Goal: Task Accomplishment & Management: Use online tool/utility

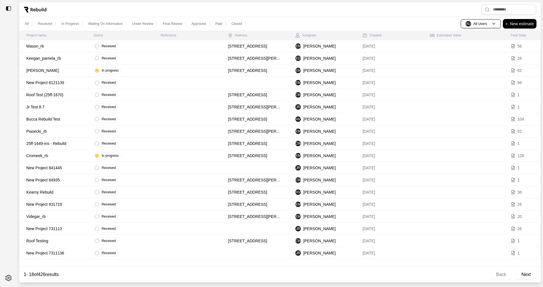
click at [362, 23] on p "New estimate" at bounding box center [522, 23] width 24 height 7
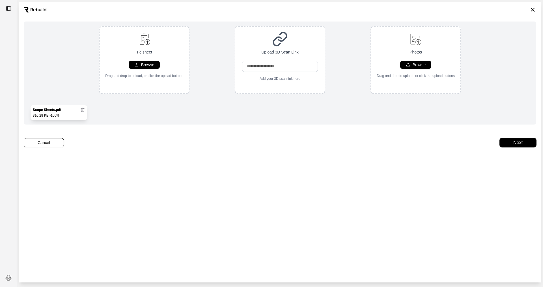
click at [362, 147] on button "Next" at bounding box center [518, 142] width 36 height 9
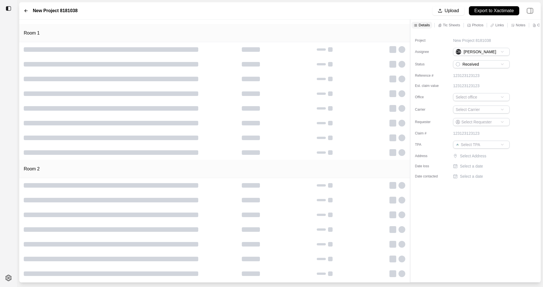
click at [362, 40] on p "New Project 8181038" at bounding box center [472, 41] width 38 height 6
drag, startPoint x: 495, startPoint y: 40, endPoint x: 402, endPoint y: 49, distance: 94.1
click at [362, 49] on div "**********" at bounding box center [280, 151] width 522 height 263
type input "**********"
click at [362, 158] on p "Select Address" at bounding box center [485, 156] width 51 height 6
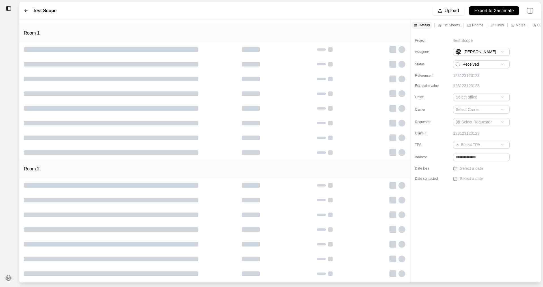
drag, startPoint x: 486, startPoint y: 157, endPoint x: 433, endPoint y: 158, distance: 52.9
click at [362, 158] on div "Address" at bounding box center [472, 157] width 115 height 8
paste input "**********"
type input "**********"
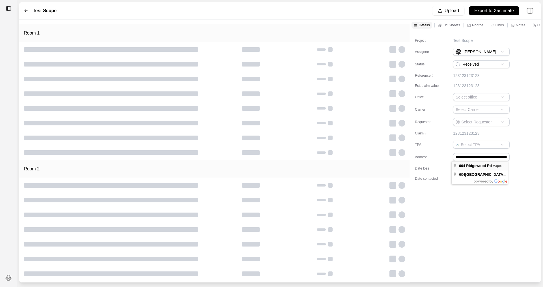
scroll to position [0, 0]
click at [362, 134] on div "123123123123" at bounding box center [491, 133] width 76 height 6
drag, startPoint x: 491, startPoint y: 133, endPoint x: 395, endPoint y: 137, distance: 96.5
click at [362, 136] on div "Room 1 Room 2 Details Tic Sheets Photos Links Notes Other Project Test Scope As…" at bounding box center [280, 151] width 522 height 263
type input "**********"
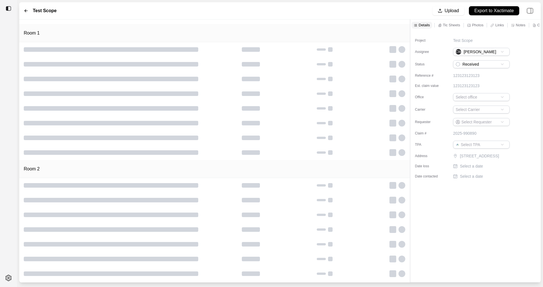
click at [362, 207] on div "Project Test Scope Assignee CW [PERSON_NAME] Status Received Reference # 123123…" at bounding box center [476, 156] width 130 height 251
click at [362, 110] on html "Test Scope Upload Export to Xactimate Room 1 Room 2 Details Tic Sheets Photos L…" at bounding box center [271, 143] width 543 height 287
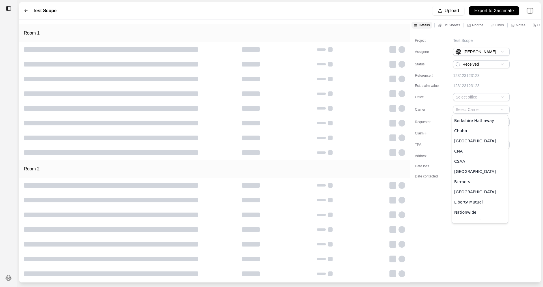
scroll to position [141, 0]
click at [362, 95] on html "Test Scope Upload Export to Xactimate Room 1 Room 2 Details Tic Sheets Photos L…" at bounding box center [271, 143] width 543 height 287
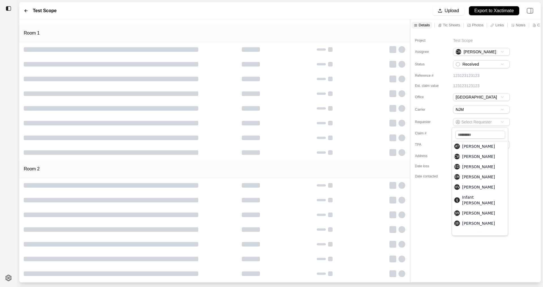
click at [362, 123] on html "Test Scope Upload Export to Xactimate Room 1 Room 2 Details Tic Sheets Photos L…" at bounding box center [271, 143] width 543 height 287
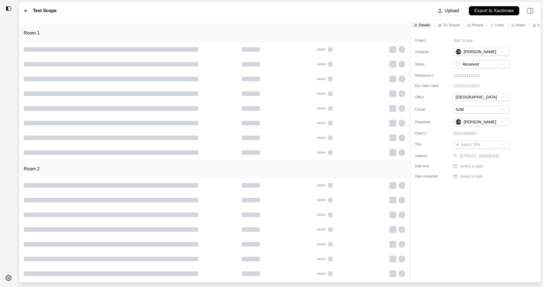
click at [362, 169] on p "Select a date" at bounding box center [471, 166] width 23 height 6
click at [362, 171] on input "date" at bounding box center [481, 167] width 57 height 8
drag, startPoint x: 488, startPoint y: 173, endPoint x: 441, endPoint y: 174, distance: 46.4
click at [362, 171] on div "Date loss" at bounding box center [472, 167] width 115 height 8
type input "**********"
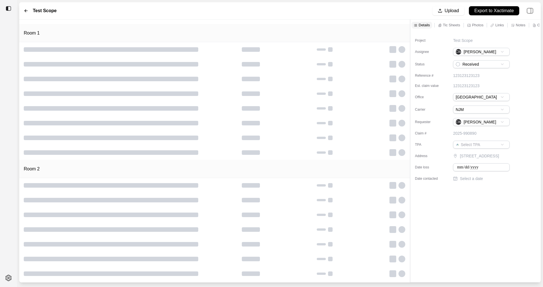
click at [362, 188] on div "**********" at bounding box center [476, 156] width 130 height 251
click at [362, 179] on p "Select a date" at bounding box center [471, 176] width 23 height 6
click at [362, 181] on input "date" at bounding box center [481, 177] width 57 height 8
type input "**********"
drag, startPoint x: 480, startPoint y: 203, endPoint x: 484, endPoint y: 204, distance: 3.9
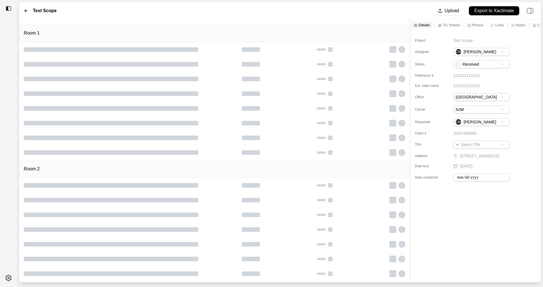
click at [362, 204] on div "**********" at bounding box center [476, 156] width 130 height 251
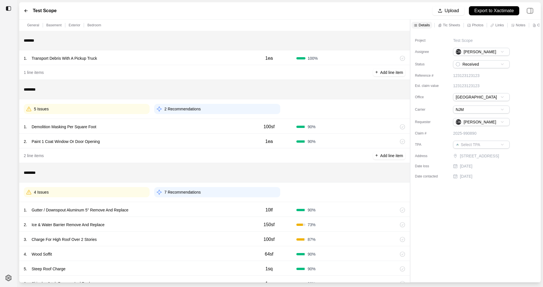
click at [104, 128] on div "1 . Demolition Masking Per Square Foot" at bounding box center [133, 127] width 218 height 8
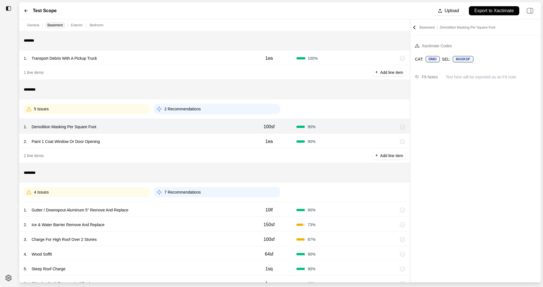
click at [65, 129] on p "Demolition Masking Per Square Foot" at bounding box center [63, 127] width 69 height 8
click at [181, 123] on div "1 . Demolition Masking Per Square Foot" at bounding box center [133, 127] width 218 height 8
click at [127, 109] on div "5 Issues" at bounding box center [87, 109] width 126 height 10
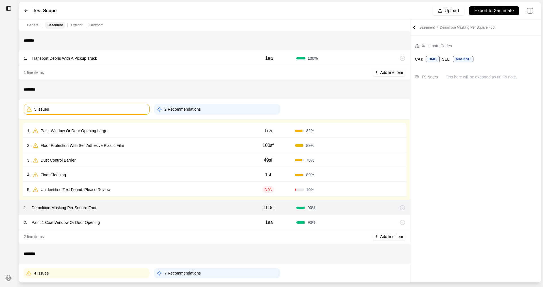
click at [65, 132] on p "Paint Window Or Door Opening Large" at bounding box center [73, 131] width 71 height 8
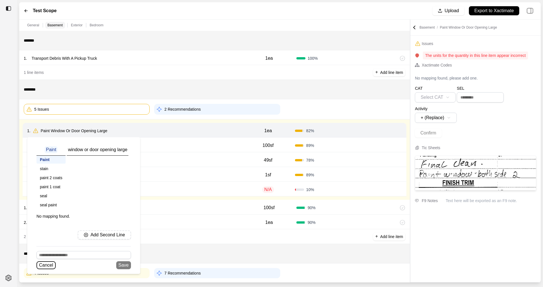
drag, startPoint x: 50, startPoint y: 267, endPoint x: 78, endPoint y: 268, distance: 28.9
click at [50, 207] on button "Cancel" at bounding box center [45, 265] width 19 height 8
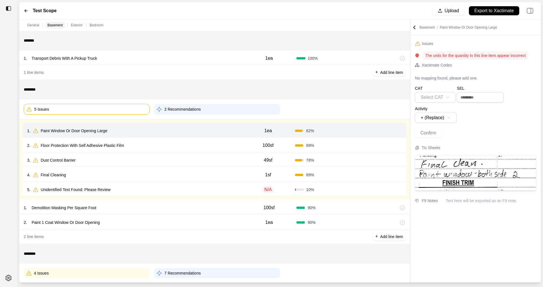
click at [267, 131] on p "1ea" at bounding box center [269, 130] width 8 height 7
click at [264, 130] on input "***" at bounding box center [268, 130] width 20 height 7
type input "***"
click at [344, 133] on div "82 %" at bounding box center [321, 131] width 53 height 6
click at [362, 131] on button "Confirm" at bounding box center [386, 130] width 18 height 9
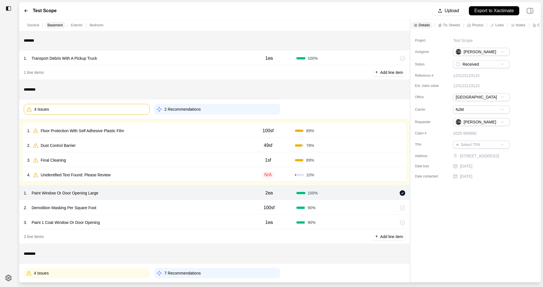
click at [96, 136] on div "1 . Floor Protection With Self Adhesive Plastic Film 100sf 89 % Confirm" at bounding box center [215, 130] width 384 height 15
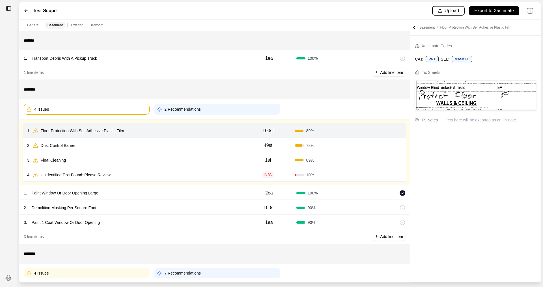
click at [362, 10] on p "Upload" at bounding box center [452, 11] width 14 height 7
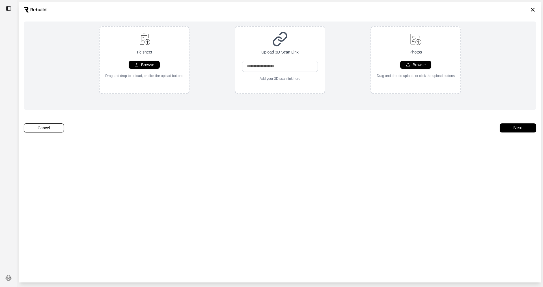
click at [362, 11] on icon at bounding box center [533, 9] width 7 height 7
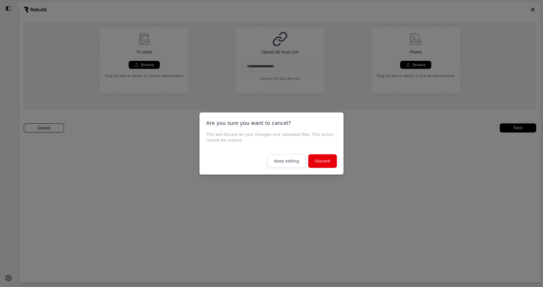
click at [362, 157] on div at bounding box center [271, 143] width 543 height 287
click at [318, 159] on button "Discard" at bounding box center [322, 161] width 29 height 14
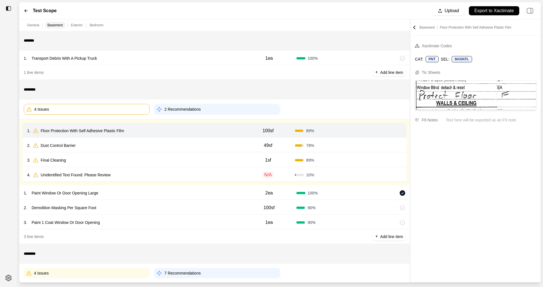
click at [362, 27] on icon at bounding box center [415, 27] width 2 height 3
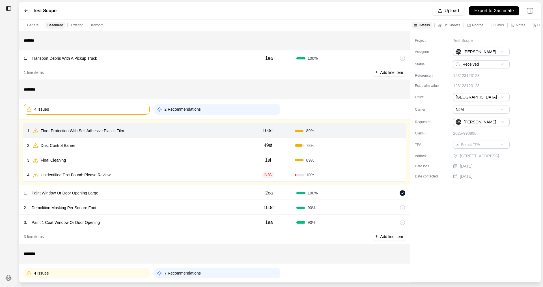
click at [362, 27] on p "Tic Sheets" at bounding box center [451, 25] width 17 height 5
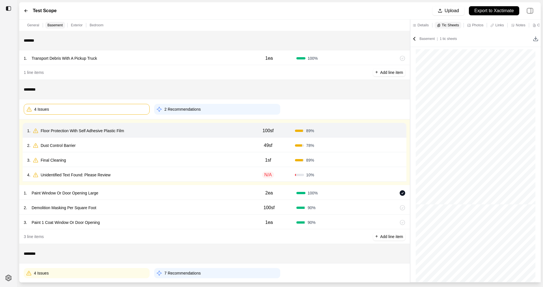
click at [355, 30] on div "General Basement Exterior Bedroom" at bounding box center [214, 25] width 391 height 11
click at [105, 132] on p "Floor Protection With Self Adhesive Plastic Film" at bounding box center [82, 131] width 88 height 8
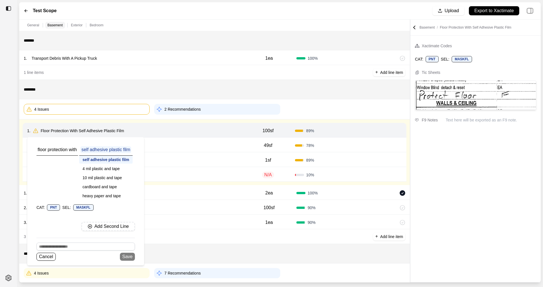
click at [210, 177] on div "4 . Unidentified Text Found: Please Review" at bounding box center [134, 175] width 214 height 8
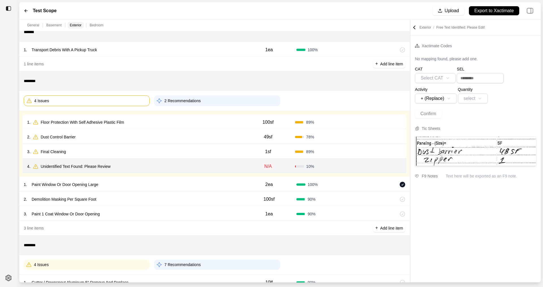
scroll to position [0, 0]
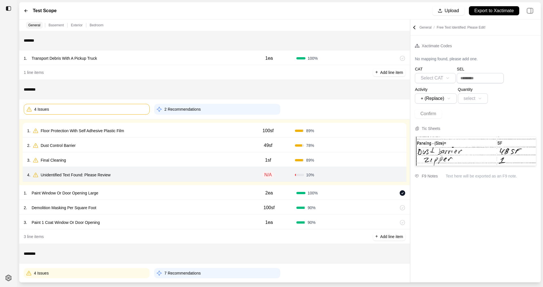
click at [362, 131] on icon at bounding box center [399, 130] width 1 height 3
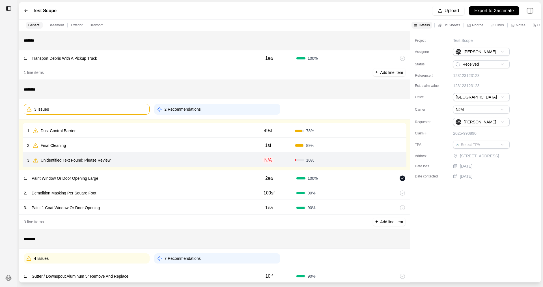
click at [362, 131] on icon at bounding box center [399, 130] width 5 height 5
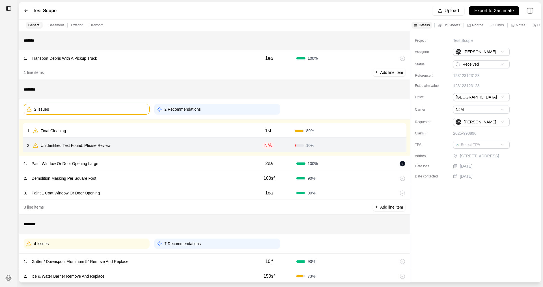
click at [362, 132] on icon at bounding box center [399, 130] width 5 height 5
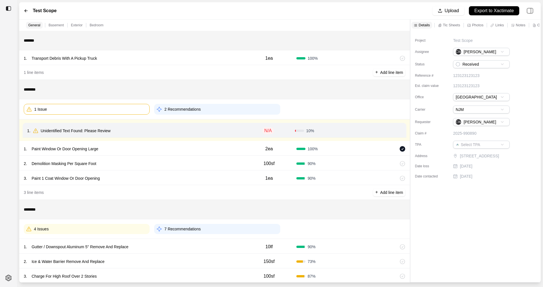
click at [362, 132] on icon at bounding box center [399, 130] width 5 height 5
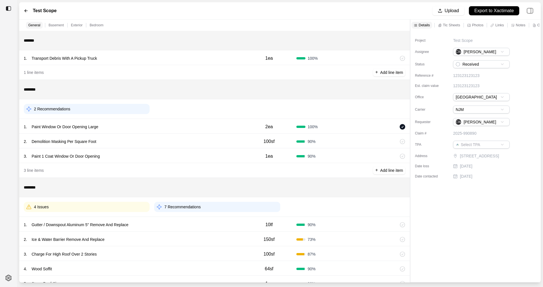
click at [362, 141] on icon at bounding box center [395, 141] width 1 height 3
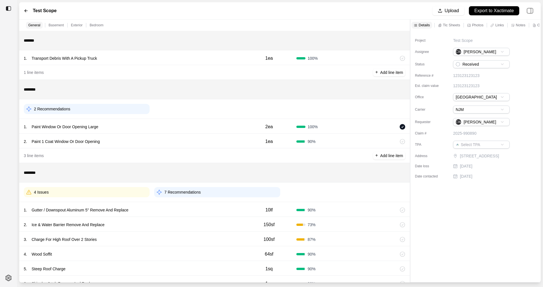
click at [362, 142] on icon at bounding box center [395, 141] width 1 height 3
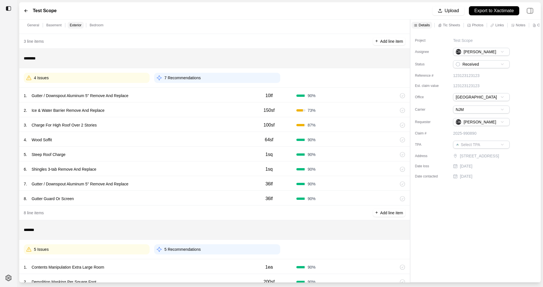
scroll to position [113, 0]
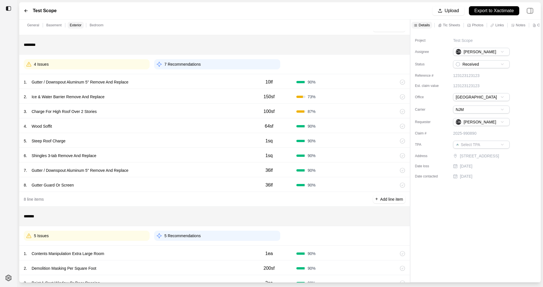
click at [86, 81] on p "Gutter / Downspout Aluminum 5'' Remove And Replace" at bounding box center [79, 82] width 101 height 8
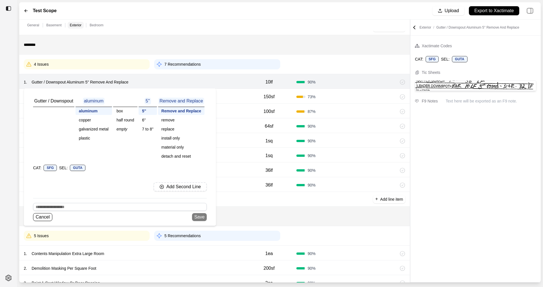
click at [226, 81] on div "1 . Gutter / Downspout Aluminum 5'' Remove And Replace Gutter / Downspout alumi…" at bounding box center [133, 82] width 218 height 8
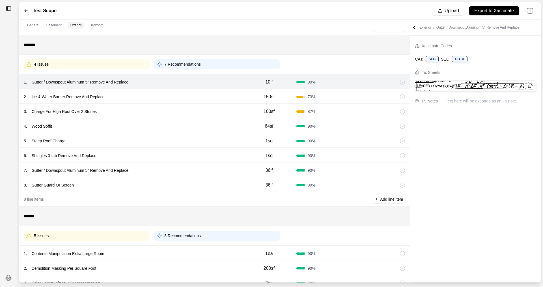
click at [98, 83] on p "Gutter / Downspout Aluminum 5'' Remove And Replace" at bounding box center [79, 82] width 101 height 8
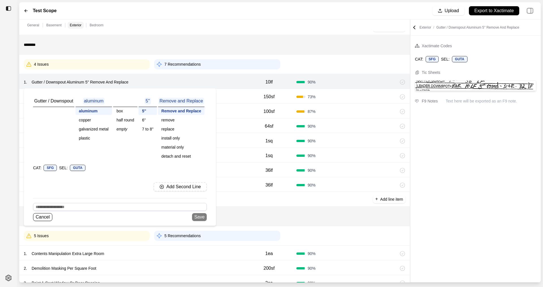
click at [126, 118] on div "half round" at bounding box center [125, 120] width 24 height 8
click at [180, 188] on p "Add Second Line" at bounding box center [185, 187] width 35 height 7
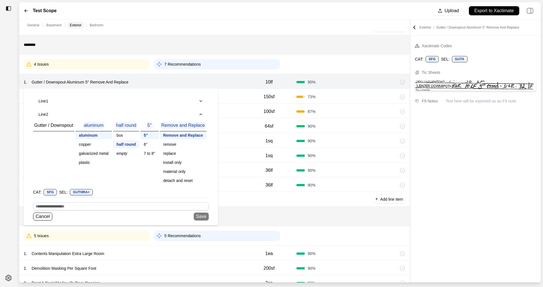
click at [178, 180] on div "detach and reset" at bounding box center [183, 181] width 47 height 8
click at [201, 207] on button "Save" at bounding box center [199, 216] width 15 height 8
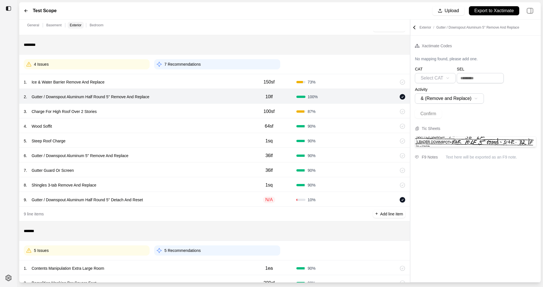
click at [270, 201] on p "N/A" at bounding box center [269, 199] width 12 height 7
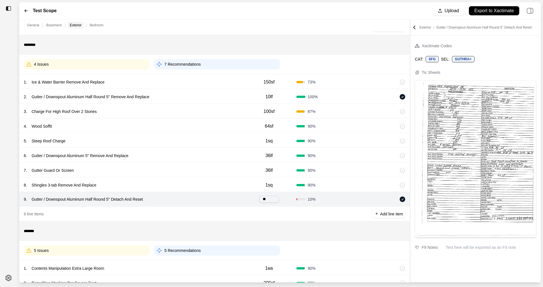
click at [331, 207] on div "9 line items + Add line item" at bounding box center [214, 214] width 391 height 15
click at [255, 202] on div "** Must include a unit" at bounding box center [269, 200] width 55 height 12
click at [271, 200] on input "**" at bounding box center [269, 197] width 20 height 7
type input "****"
click at [224, 195] on div "9 . Gutter / Downspout Aluminum Half Round 5'' Detach And Reset **** Must inclu…" at bounding box center [214, 199] width 391 height 15
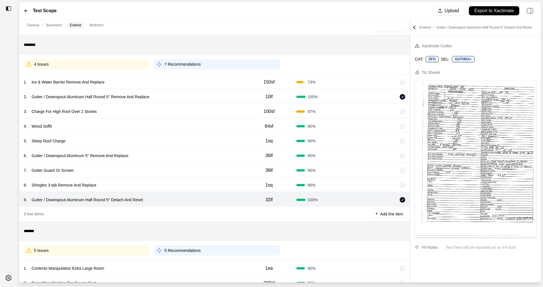
click at [362, 199] on icon at bounding box center [403, 200] width 6 height 6
click at [362, 99] on icon at bounding box center [403, 97] width 6 height 6
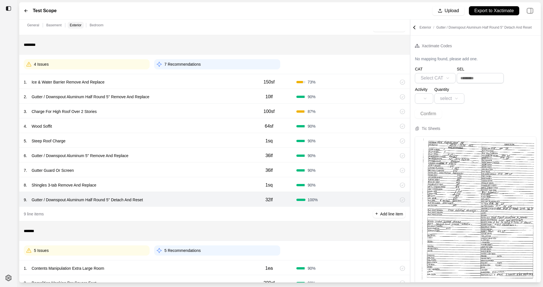
click at [149, 80] on div "1 . Ice & Water Barrier Remove And Replace" at bounding box center [133, 82] width 218 height 8
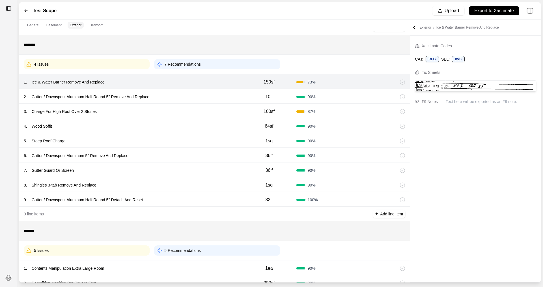
click at [267, 84] on p "150sf" at bounding box center [269, 82] width 11 height 7
click at [268, 83] on input "*****" at bounding box center [269, 81] width 20 height 7
type input "*****"
click at [346, 83] on div "73 %" at bounding box center [323, 82] width 55 height 6
click at [362, 81] on icon at bounding box center [403, 82] width 6 height 6
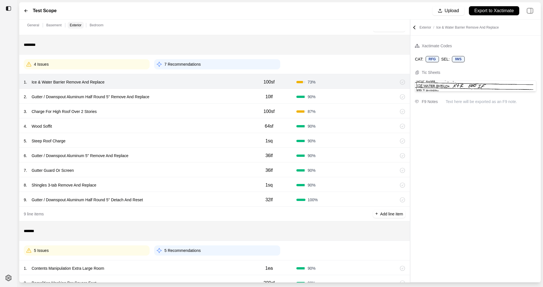
click at [331, 83] on div "73 %" at bounding box center [323, 82] width 55 height 6
click at [276, 85] on div "100sf" at bounding box center [269, 81] width 55 height 11
click at [357, 84] on div at bounding box center [378, 82] width 55 height 6
click at [362, 81] on icon at bounding box center [402, 81] width 5 height 5
click at [166, 94] on div "2 . Gutter / Downspout Aluminum Half Round 5'' Remove And Replace" at bounding box center [133, 97] width 218 height 8
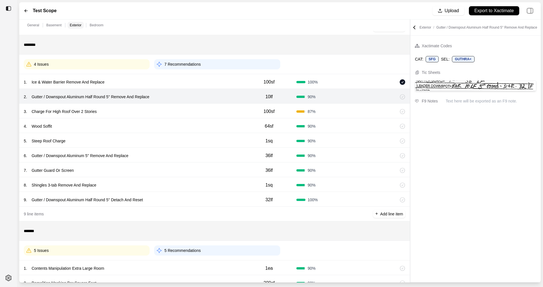
click at [362, 96] on icon at bounding box center [402, 96] width 5 height 5
click at [153, 113] on div "3 . Charge For High Roof Over 2 Stories" at bounding box center [133, 112] width 218 height 8
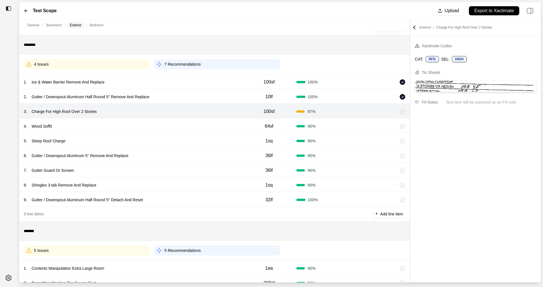
click at [362, 112] on icon at bounding box center [402, 111] width 5 height 5
click at [159, 127] on div "4 . Wood Soffit" at bounding box center [133, 126] width 218 height 8
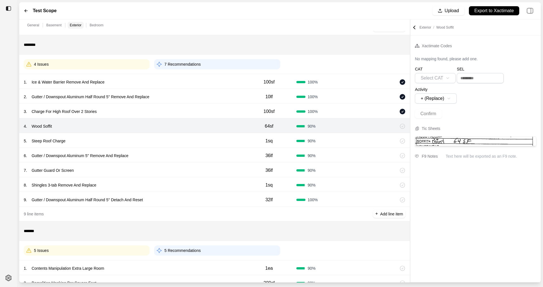
click at [362, 126] on icon at bounding box center [395, 125] width 1 height 3
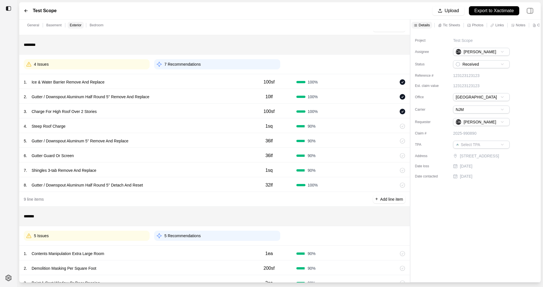
click at [95, 127] on div "4 . [GEOGRAPHIC_DATA]" at bounding box center [133, 126] width 218 height 8
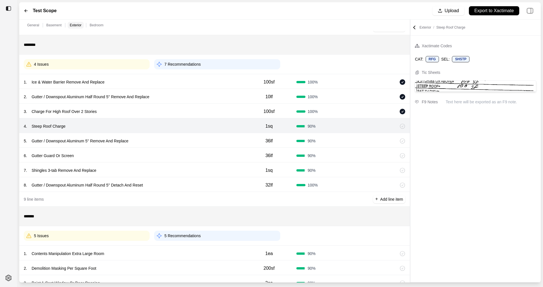
click at [149, 140] on div "5 . Gutter / Downspout Aluminum 5'' Remove And Replace" at bounding box center [133, 141] width 218 height 8
select select "*"
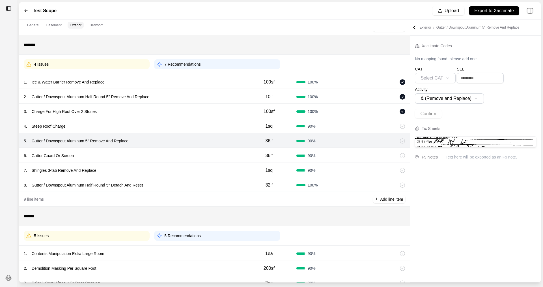
click at [149, 138] on div "5 . Gutter / Downspout Aluminum 5'' Remove And Replace" at bounding box center [133, 141] width 218 height 8
click at [104, 140] on p "Gutter / Downspout Aluminum 5'' Remove And Replace" at bounding box center [79, 141] width 101 height 8
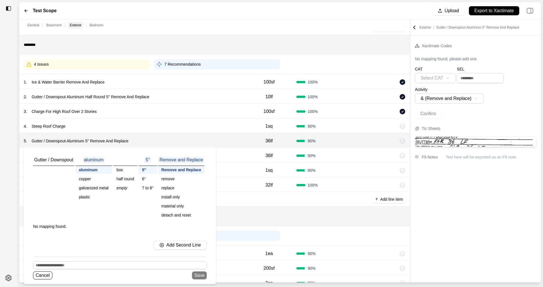
click at [176, 207] on div "detach and reset" at bounding box center [181, 215] width 47 height 8
click at [200, 207] on button "Save" at bounding box center [197, 275] width 15 height 8
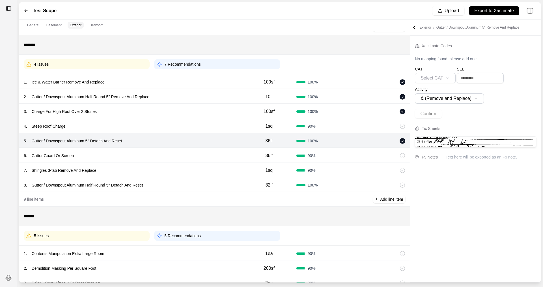
click at [171, 186] on div "8 . Gutter / Downspout Aluminum Half Round 5'' Detach And Reset" at bounding box center [133, 185] width 218 height 8
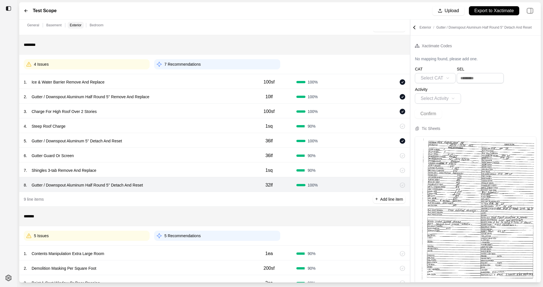
click at [362, 184] on img at bounding box center [475, 215] width 121 height 156
click at [137, 184] on p "Gutter / Downspout Aluminum Half Round 5'' Detach And Reset" at bounding box center [87, 185] width 116 height 8
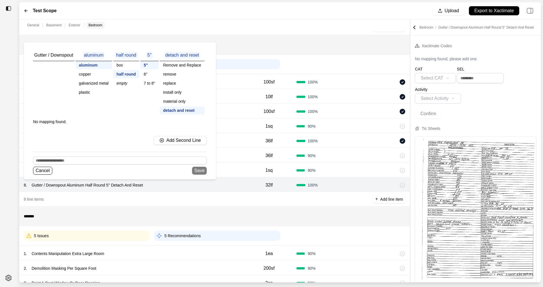
click at [55, 55] on p "Gutter / Downspout" at bounding box center [53, 55] width 41 height 7
click at [41, 172] on button "Cancel" at bounding box center [42, 171] width 19 height 8
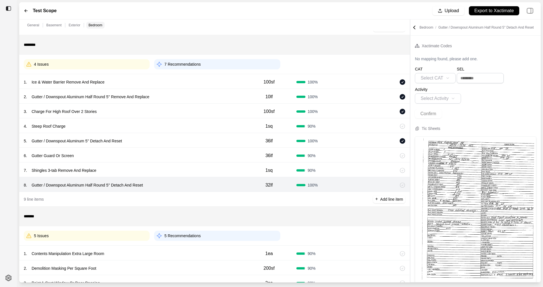
click at [93, 94] on p "Gutter / Downspout Aluminum Half Round 5'' Remove And Replace" at bounding box center [90, 97] width 122 height 8
select select "*"
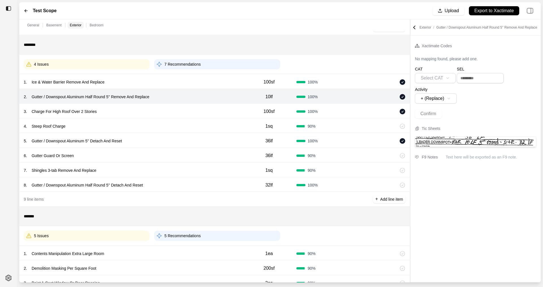
click at [207, 97] on div "2 . Gutter / Downspout Aluminum Half Round 5'' Remove And Replace" at bounding box center [133, 97] width 218 height 8
click at [136, 140] on div "5 . Gutter / Downspout Aluminum 5'' Detach And Reset" at bounding box center [133, 141] width 218 height 8
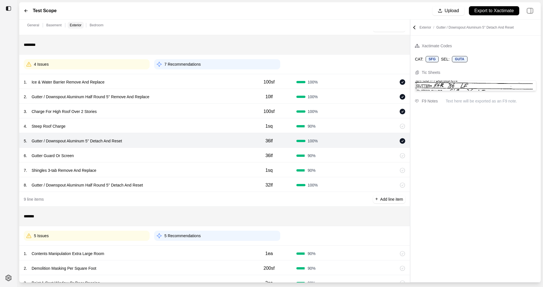
click at [185, 97] on div "2 . Gutter / Downspout Aluminum Half Round 5'' Remove And Replace" at bounding box center [133, 97] width 218 height 8
select select "*"
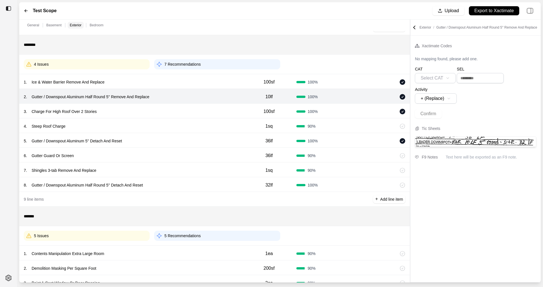
click at [141, 140] on div "5 . Gutter / Downspout Aluminum 5'' Detach And Reset" at bounding box center [133, 141] width 218 height 8
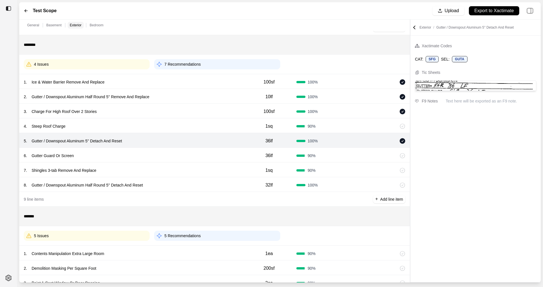
click at [164, 187] on div "8 . Gutter / Downspout Aluminum Half Round 5'' Detach And Reset" at bounding box center [133, 185] width 218 height 8
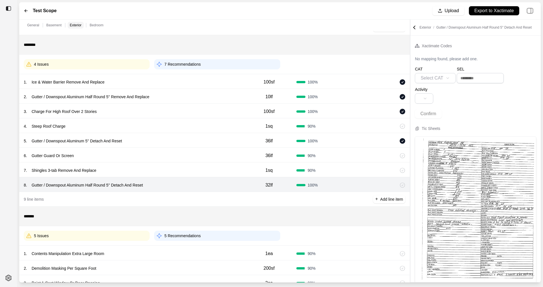
click at [170, 189] on div "8 . Gutter / Downspout Aluminum Half Round 5'' Detach And Reset" at bounding box center [133, 185] width 218 height 8
drag, startPoint x: 396, startPoint y: 186, endPoint x: 296, endPoint y: 29, distance: 185.8
click at [362, 186] on icon at bounding box center [395, 185] width 5 height 5
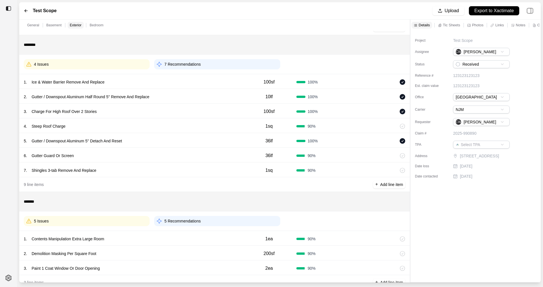
scroll to position [130, 0]
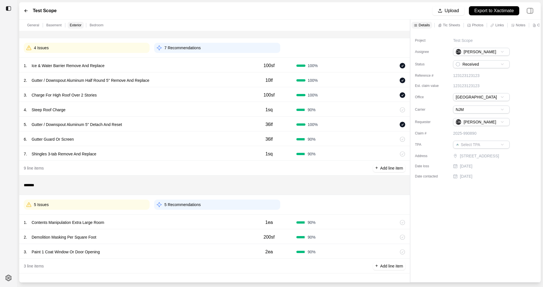
click at [93, 204] on div "5 Issues" at bounding box center [87, 204] width 126 height 10
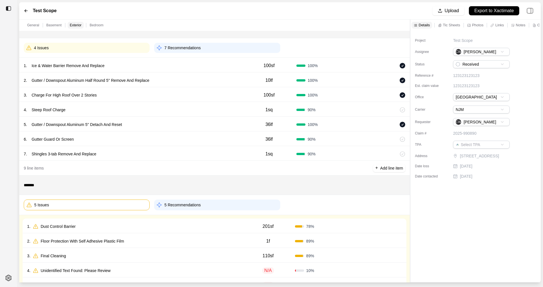
scroll to position [186, 0]
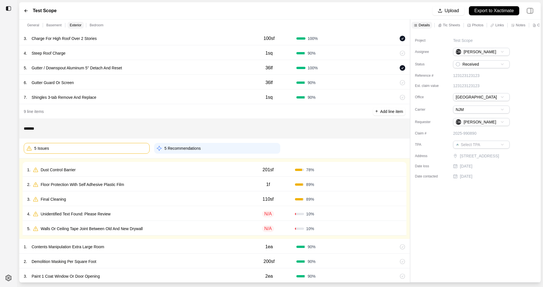
click at [131, 169] on div "1 . Dust Control Barrier" at bounding box center [134, 170] width 214 height 8
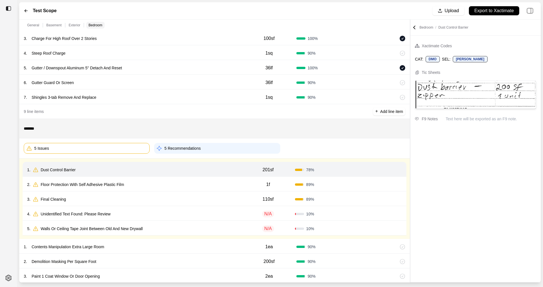
click at [151, 181] on div "2 . Floor Protection With Self Adhesive Plastic Film" at bounding box center [134, 185] width 214 height 8
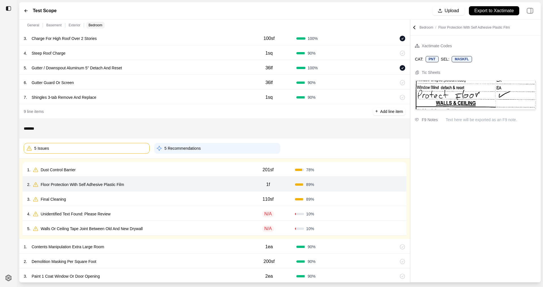
click at [345, 167] on div "78 %" at bounding box center [321, 170] width 53 height 6
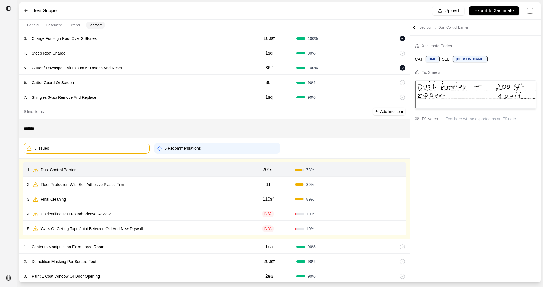
click at [362, 169] on icon at bounding box center [399, 169] width 3 height 0
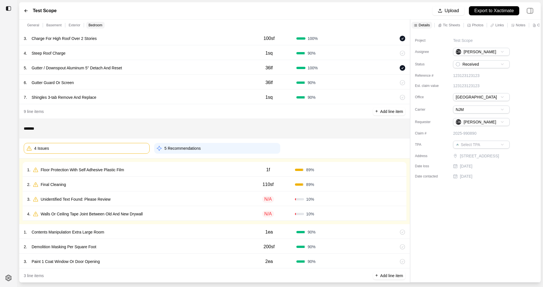
click at [336, 170] on div "89 %" at bounding box center [321, 170] width 53 height 6
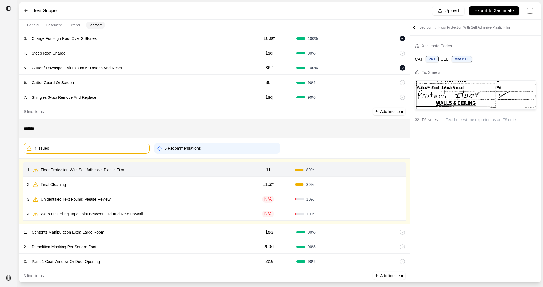
click at [362, 169] on icon at bounding box center [399, 169] width 3 height 0
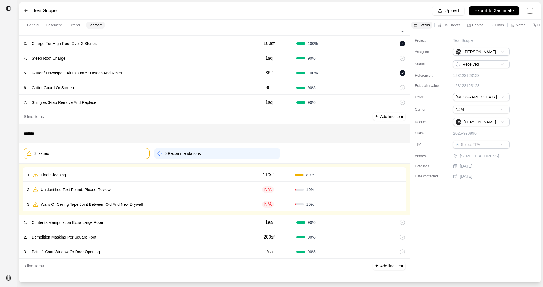
click at [335, 176] on div "89 %" at bounding box center [321, 175] width 53 height 6
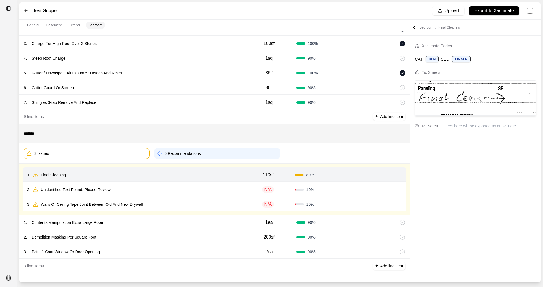
click at [362, 174] on icon at bounding box center [399, 175] width 5 height 5
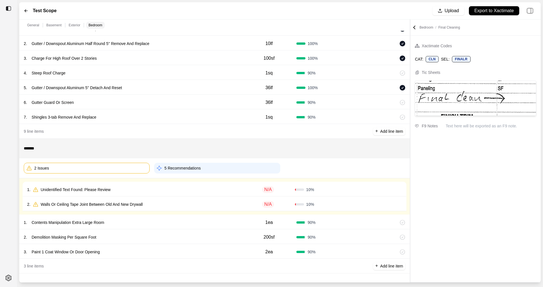
scroll to position [166, 0]
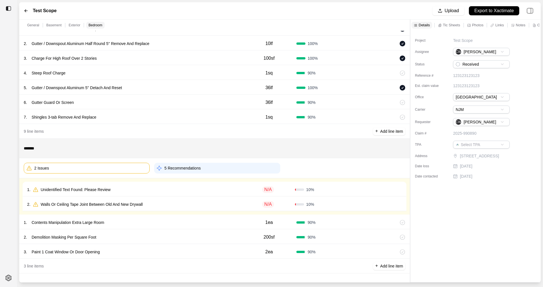
click at [178, 187] on div "1 . Unidentified Text Found: Please Review" at bounding box center [134, 190] width 214 height 8
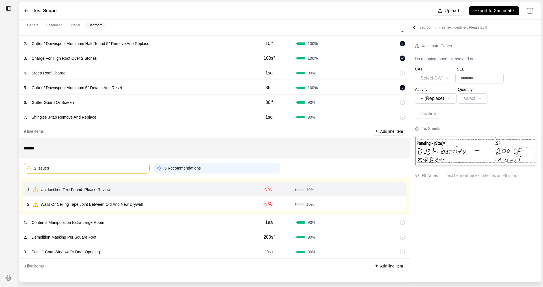
click at [351, 188] on div "Confirm" at bounding box center [375, 189] width 53 height 9
click at [362, 188] on icon at bounding box center [399, 188] width 3 height 0
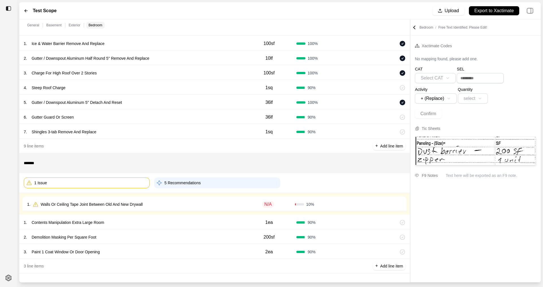
scroll to position [152, 0]
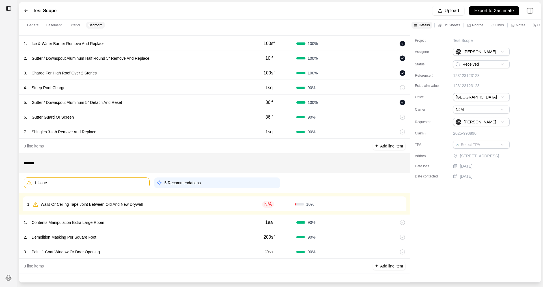
click at [340, 203] on div "10 %" at bounding box center [321, 204] width 53 height 6
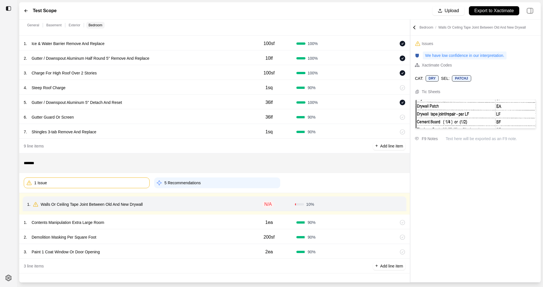
click at [362, 203] on icon at bounding box center [399, 204] width 5 height 5
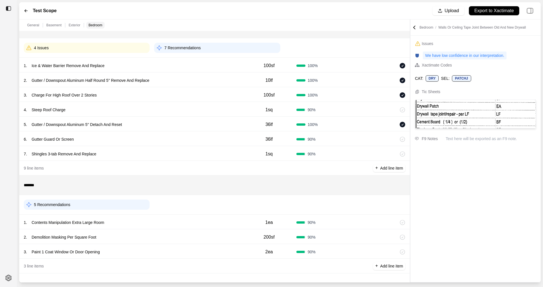
scroll to position [130, 0]
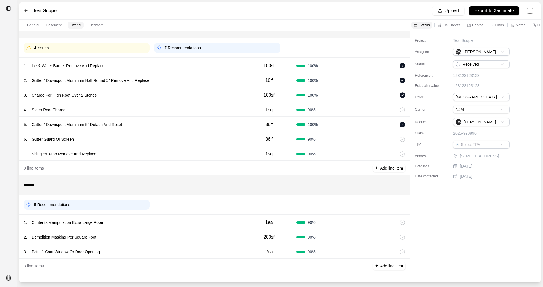
click at [348, 207] on div "90 %" at bounding box center [323, 223] width 55 height 6
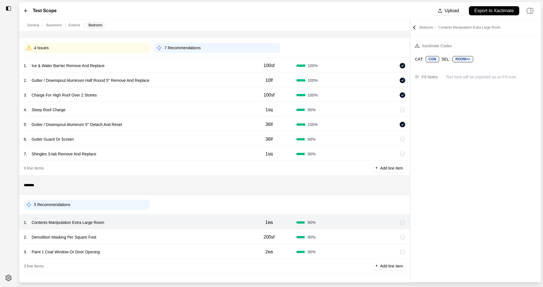
click at [223, 207] on div "1 . Contents Manipulation Extra Large Room 1ea 90 %" at bounding box center [214, 221] width 391 height 15
click at [338, 207] on div "90 %" at bounding box center [323, 237] width 55 height 6
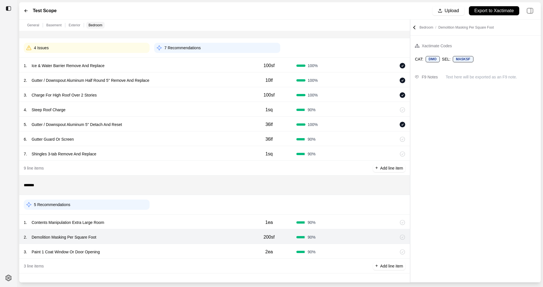
click at [202, 207] on div "3 . Paint 1 Coat Window Or Door Opening" at bounding box center [133, 252] width 218 height 8
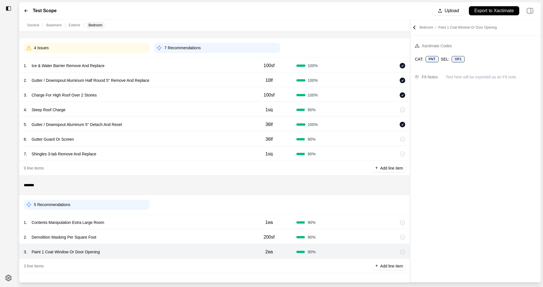
click at [151, 207] on div "2 . Demolition Masking Per Square Foot" at bounding box center [133, 237] width 218 height 8
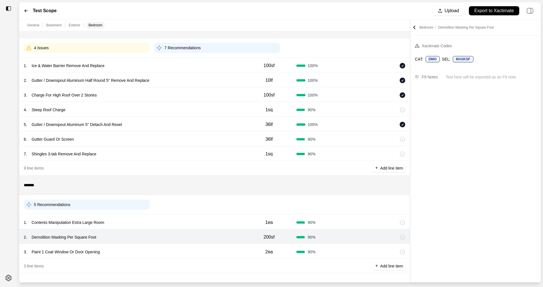
click at [152, 207] on div "1 . Contents Manipulation Extra Large Room" at bounding box center [133, 222] width 218 height 8
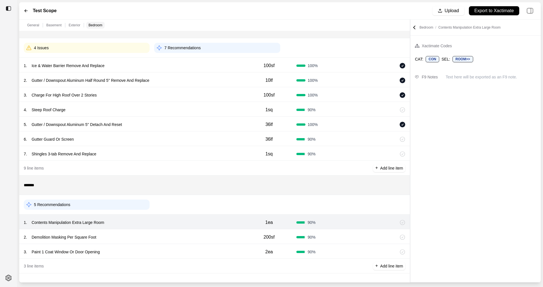
click at [362, 207] on icon at bounding box center [395, 222] width 1 height 3
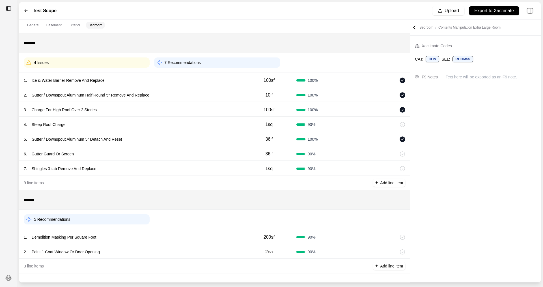
scroll to position [115, 0]
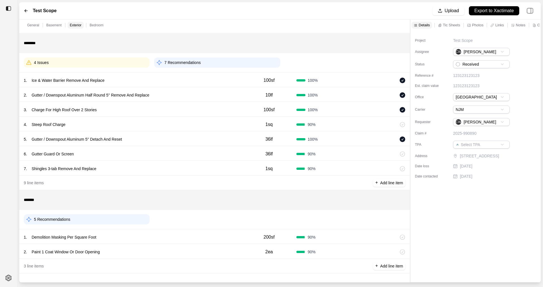
drag, startPoint x: 396, startPoint y: 237, endPoint x: 307, endPoint y: 62, distance: 196.5
click at [362, 207] on icon at bounding box center [395, 237] width 5 height 5
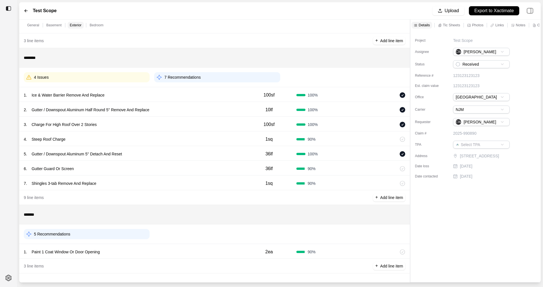
scroll to position [100, 0]
click at [362, 207] on icon at bounding box center [395, 251] width 1 height 3
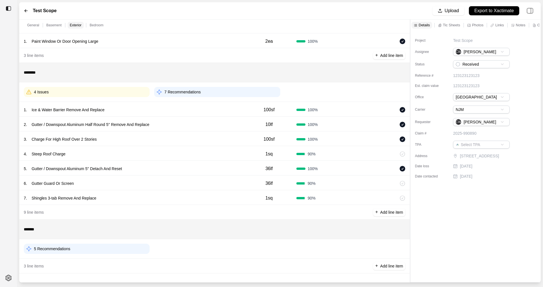
scroll to position [85, 0]
click at [109, 207] on div "5 Recommendations" at bounding box center [87, 249] width 126 height 10
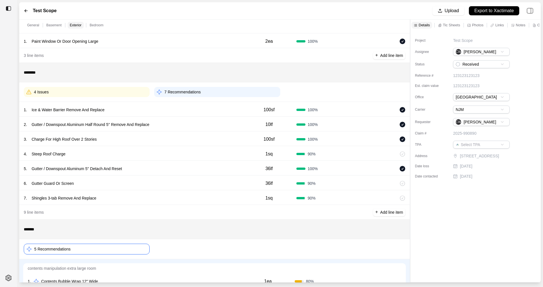
scroll to position [186, 0]
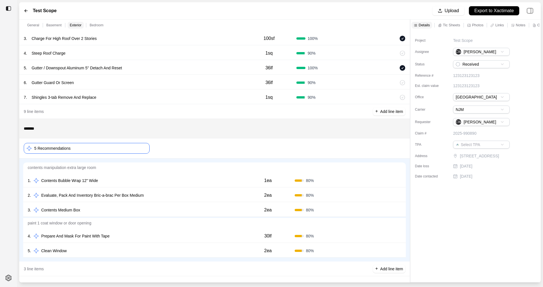
click at [120, 181] on div "1 . Contents Bubble Wrap 12" Wide" at bounding box center [135, 181] width 214 height 8
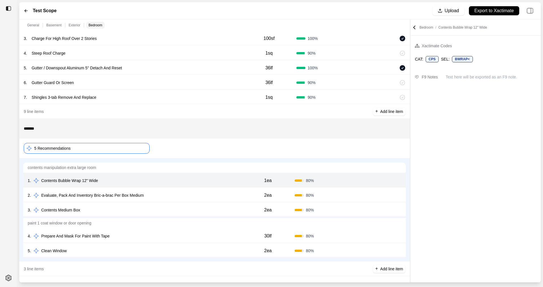
click at [362, 179] on icon at bounding box center [399, 180] width 5 height 5
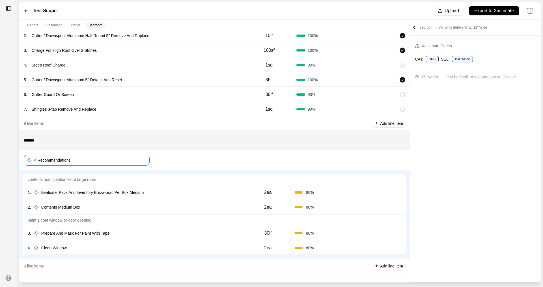
scroll to position [174, 0]
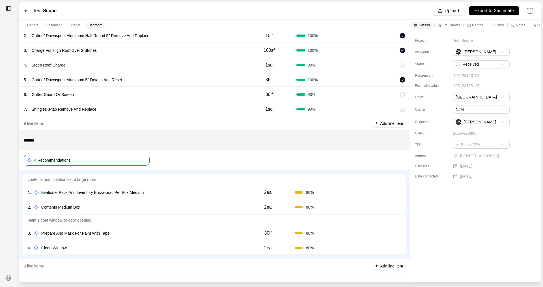
click at [362, 193] on icon at bounding box center [399, 192] width 5 height 5
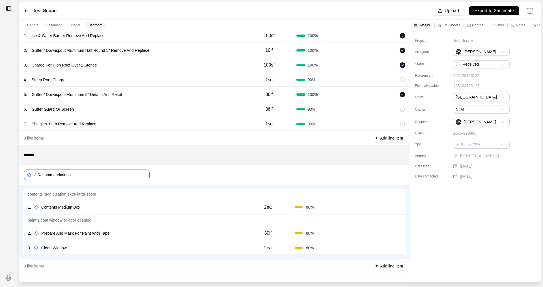
scroll to position [160, 0]
click at [362, 207] on icon at bounding box center [399, 207] width 5 height 5
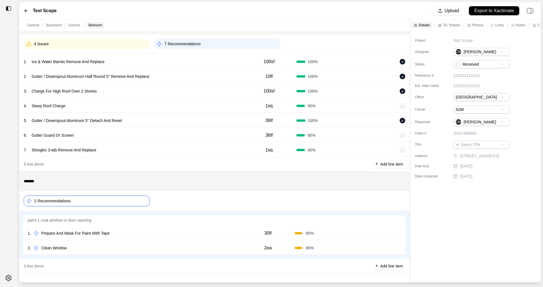
scroll to position [134, 0]
click at [362, 207] on icon at bounding box center [399, 233] width 5 height 5
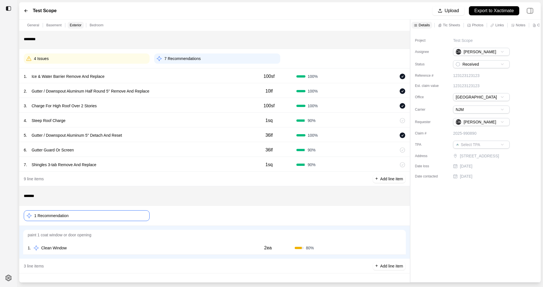
scroll to position [119, 0]
click at [362, 207] on icon at bounding box center [399, 247] width 1 height 3
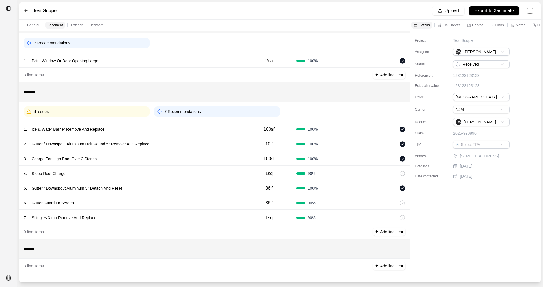
scroll to position [0, 0]
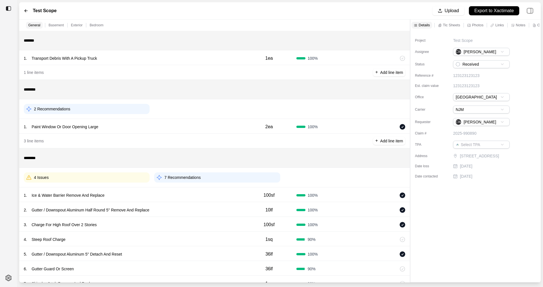
click at [66, 177] on div "4 Issues" at bounding box center [87, 177] width 126 height 10
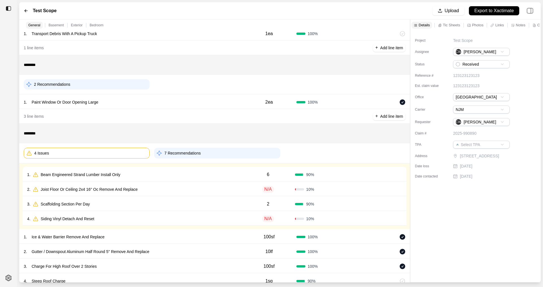
scroll to position [57, 0]
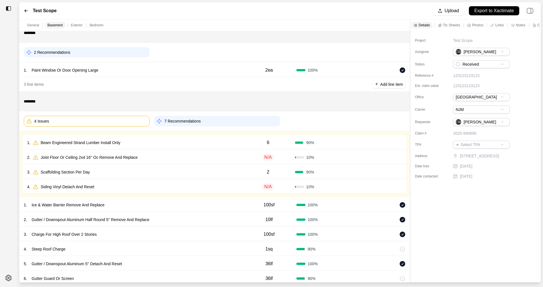
click at [157, 140] on div "1 . Beam Engineered Strand Lumber Install Only" at bounding box center [134, 143] width 214 height 8
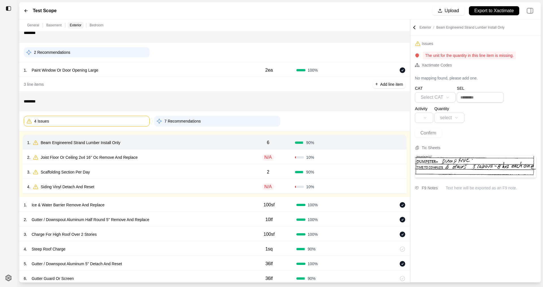
click at [362, 143] on icon at bounding box center [399, 142] width 5 height 5
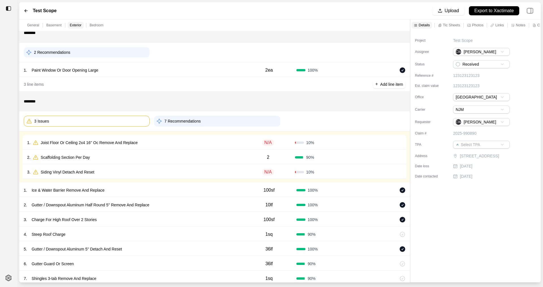
click at [160, 140] on div "1 . Joist Floor Or Ceiling 2x4 16'' Oc Remove And Replace" at bounding box center [134, 143] width 214 height 8
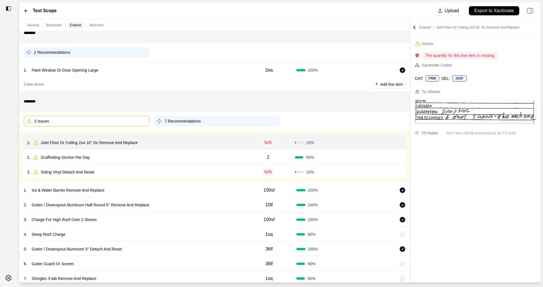
click at [362, 142] on icon at bounding box center [399, 142] width 1 height 3
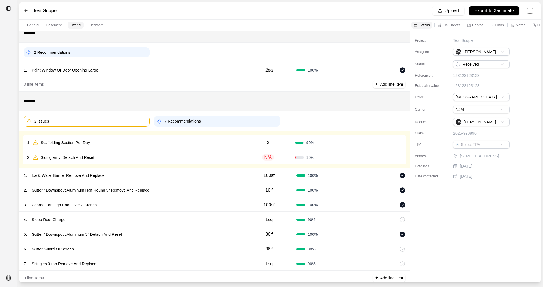
click at [162, 139] on div "1 . Scaffolding Section Per Day" at bounding box center [134, 143] width 214 height 8
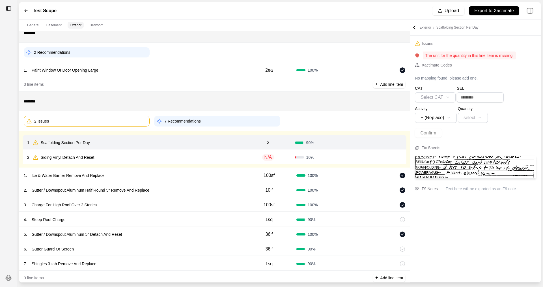
click at [178, 142] on div "1 . Scaffolding Section Per Day" at bounding box center [134, 143] width 214 height 8
click at [72, 144] on p "Scaffolding Section Per Day" at bounding box center [65, 143] width 54 height 8
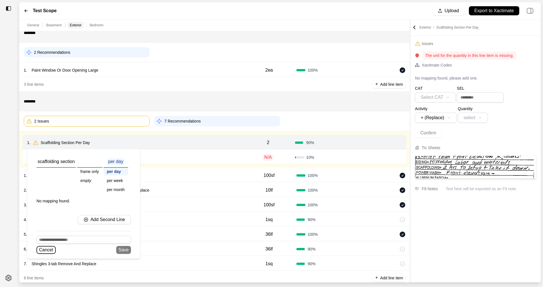
click at [49, 207] on button "Cancel" at bounding box center [45, 250] width 19 height 8
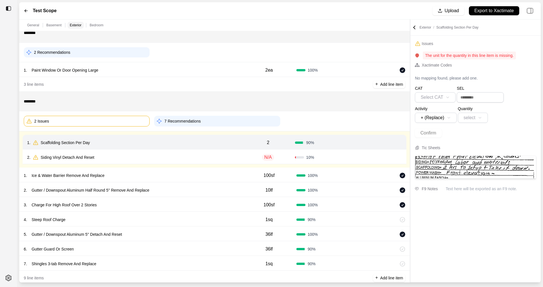
click at [362, 141] on icon at bounding box center [399, 142] width 5 height 5
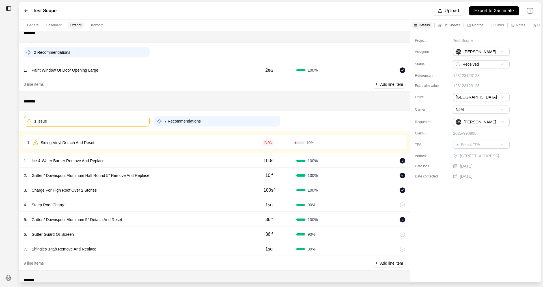
click at [106, 143] on div "1 . Siding Vinyl Detach And Reset" at bounding box center [134, 143] width 214 height 8
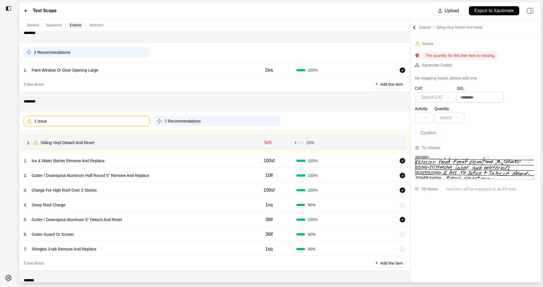
click at [362, 142] on icon at bounding box center [399, 142] width 1 height 3
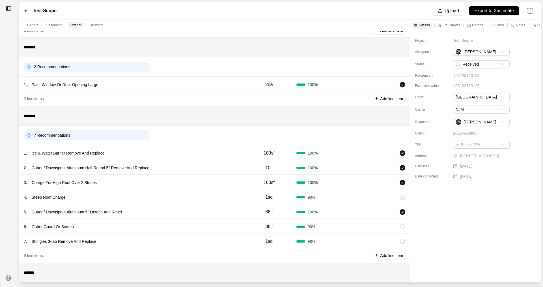
scroll to position [28, 0]
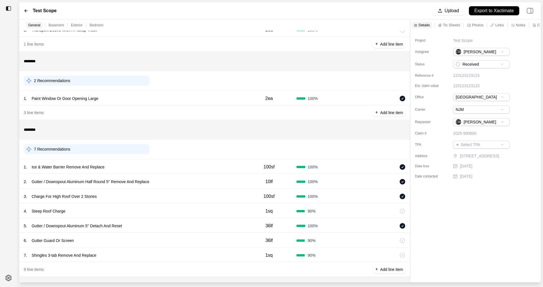
click at [118, 99] on div "1 . Paint Window Or Door Opening Large" at bounding box center [133, 98] width 218 height 8
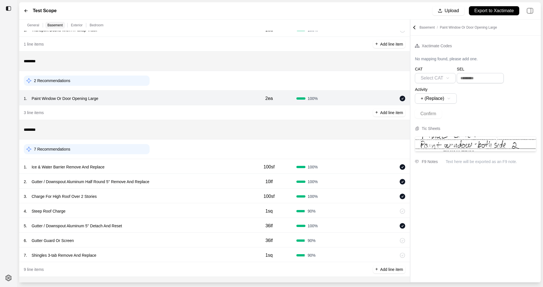
click at [84, 99] on p "Paint Window Or Door Opening Large" at bounding box center [64, 98] width 71 height 8
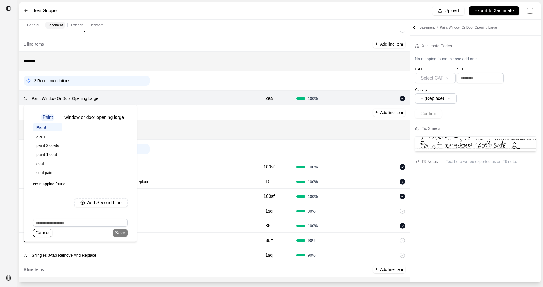
click at [87, 119] on p "window or door opening large" at bounding box center [94, 117] width 62 height 7
click at [182, 100] on div "1 . Paint Window Or Door Opening Large Paint Paint stain paint 2 coats paint 1 …" at bounding box center [133, 98] width 218 height 8
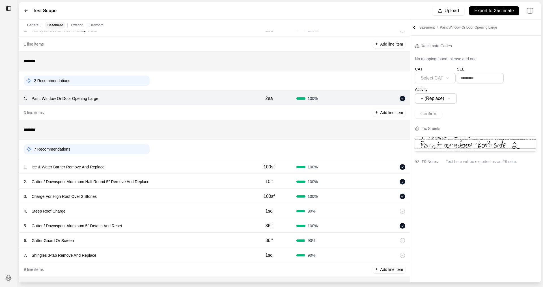
click at [114, 98] on div "1 . Paint Window Or Door Opening Large" at bounding box center [133, 98] width 218 height 8
click at [79, 100] on p "Paint Window Or Door Opening Large" at bounding box center [64, 98] width 71 height 8
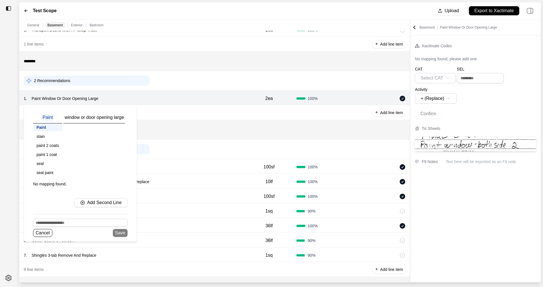
click at [53, 207] on div "Add Second Line" at bounding box center [80, 203] width 94 height 18
click at [111, 118] on p "window or door opening large" at bounding box center [94, 117] width 62 height 7
click at [173, 96] on div "1 . Paint Window Or Door Opening Large Paint Paint stain paint 2 coats paint 1 …" at bounding box center [133, 98] width 218 height 8
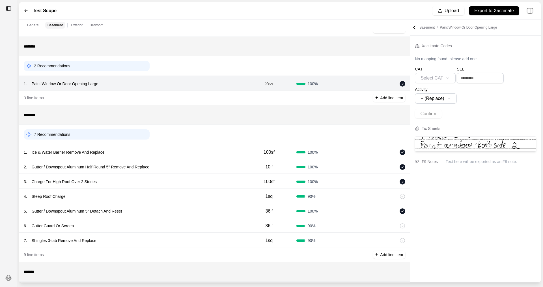
scroll to position [57, 0]
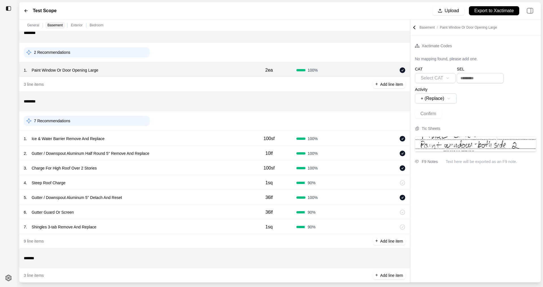
click at [75, 53] on div "2 Recommendations" at bounding box center [87, 52] width 126 height 10
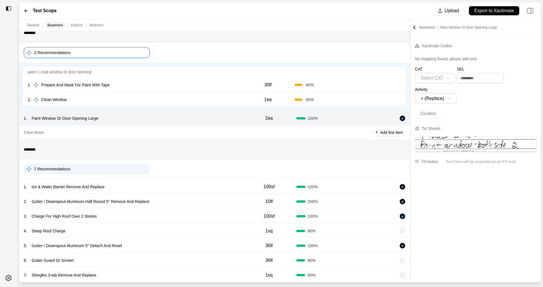
click at [251, 88] on div "30lf" at bounding box center [267, 84] width 53 height 11
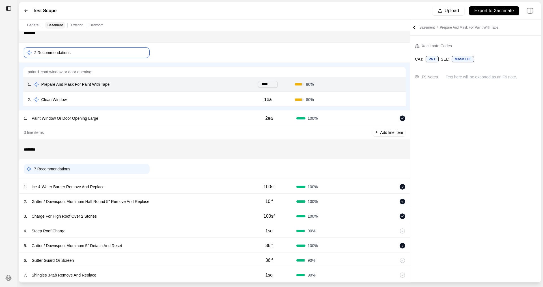
click at [200, 100] on div "2 . Clean Window" at bounding box center [135, 100] width 214 height 8
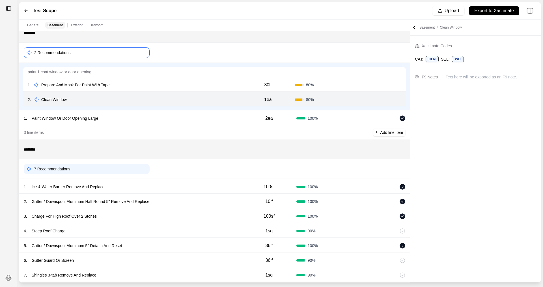
click at [124, 85] on div "1 . Prepare And Mask For Paint With Tape" at bounding box center [135, 85] width 214 height 8
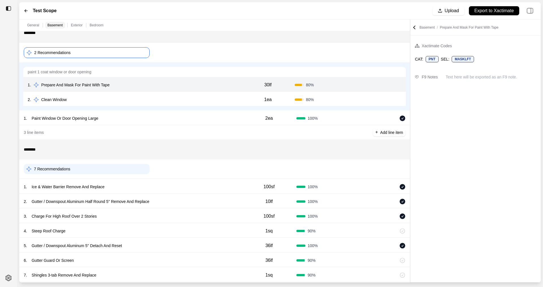
click at [362, 85] on icon at bounding box center [399, 84] width 1 height 3
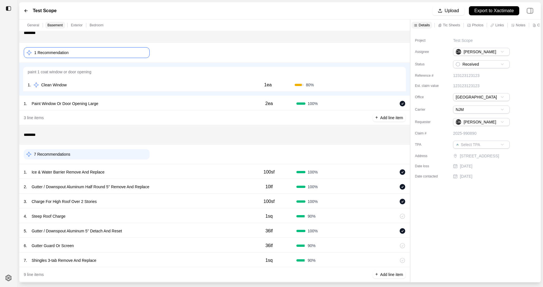
click at [362, 85] on icon at bounding box center [399, 84] width 1 height 3
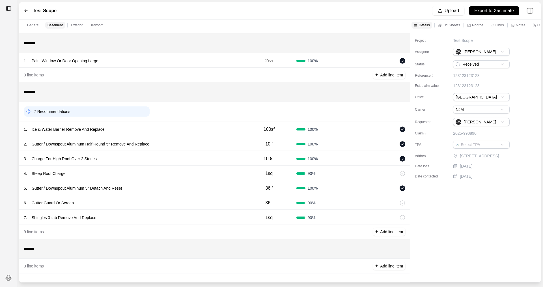
scroll to position [46, 0]
click at [72, 115] on div "7 Recommendations" at bounding box center [87, 111] width 126 height 10
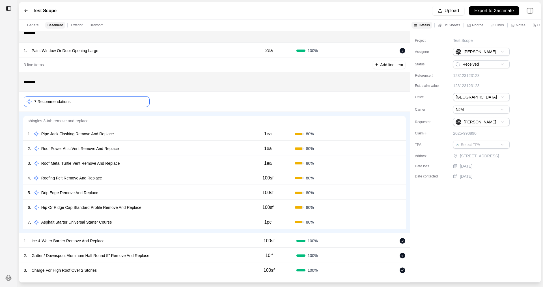
click at [362, 133] on icon at bounding box center [399, 134] width 5 height 5
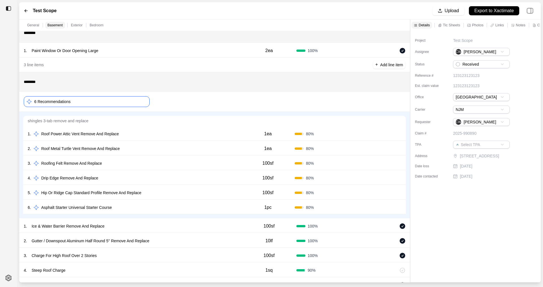
click at [362, 133] on icon at bounding box center [399, 134] width 5 height 5
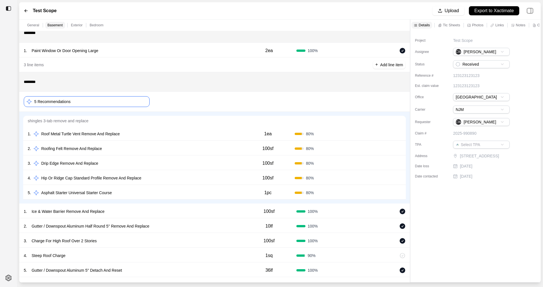
click at [362, 133] on icon at bounding box center [399, 134] width 5 height 5
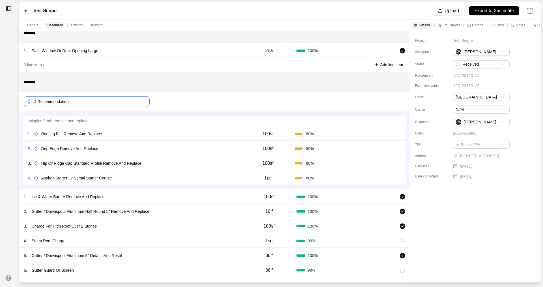
click at [362, 134] on icon at bounding box center [399, 134] width 5 height 5
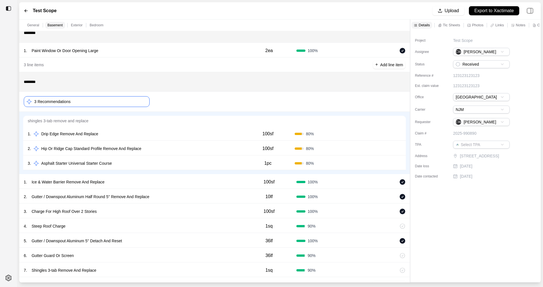
click at [52, 132] on p "Drip Edge Remove And Replace" at bounding box center [70, 134] width 62 height 8
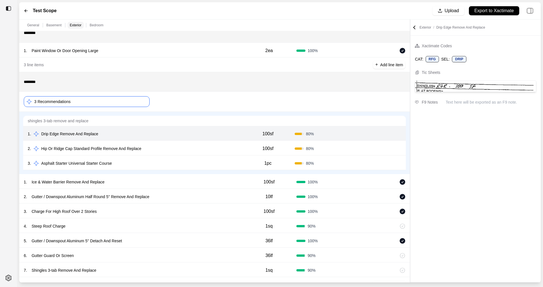
click at [219, 119] on p "shingles 3-tab remove and replace" at bounding box center [214, 121] width 383 height 10
click at [352, 22] on div "General Basement Exterior Bedroom" at bounding box center [214, 25] width 391 height 11
click at [362, 133] on icon at bounding box center [399, 133] width 1 height 3
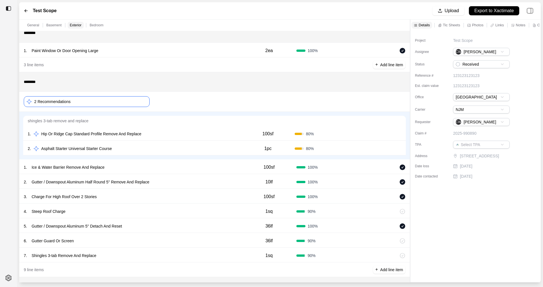
click at [158, 132] on div "1 . Hip Or Ridge Cap Standard Profile Remove And Replace" at bounding box center [135, 134] width 214 height 8
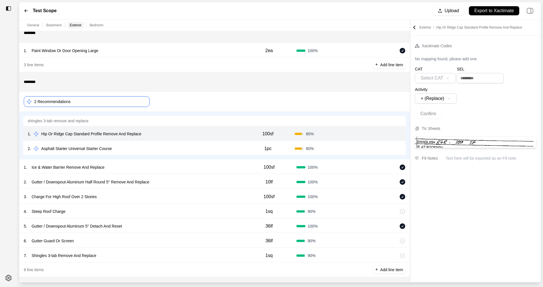
click at [362, 134] on icon at bounding box center [399, 134] width 5 height 5
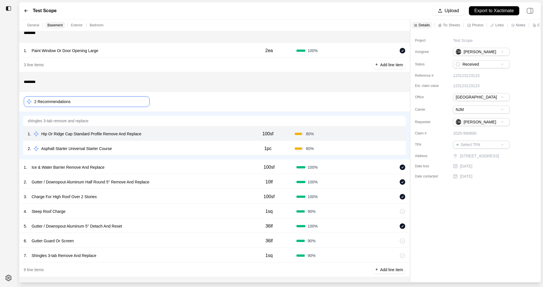
click at [362, 133] on icon at bounding box center [399, 134] width 5 height 5
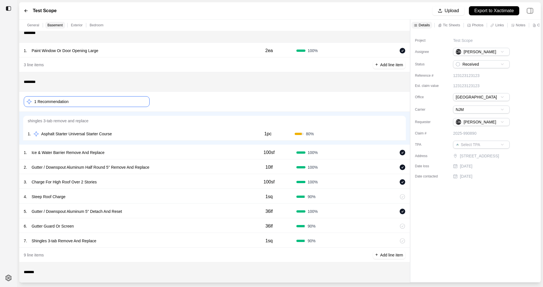
click at [362, 133] on icon at bounding box center [399, 134] width 5 height 5
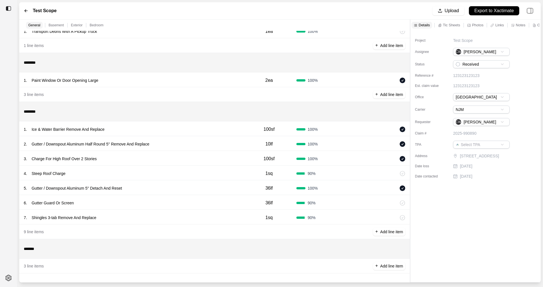
scroll to position [0, 0]
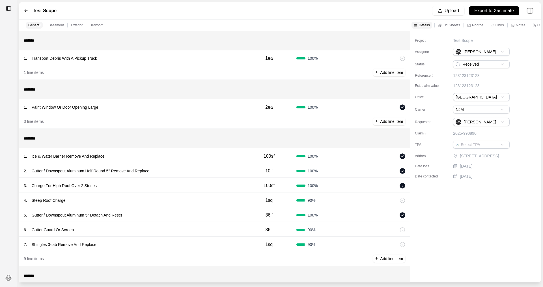
click at [108, 60] on div "1 . Transport Debris With A Pickup Truck" at bounding box center [133, 58] width 218 height 8
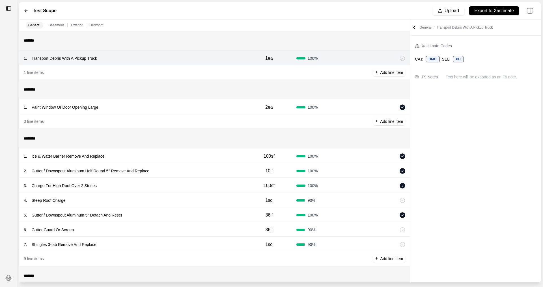
drag, startPoint x: 335, startPoint y: 36, endPoint x: 232, endPoint y: 38, distance: 102.7
click at [335, 36] on input "*******" at bounding box center [215, 40] width 382 height 10
click at [53, 58] on p "Transport Debris With A Pickup Truck" at bounding box center [64, 58] width 70 height 8
click at [72, 55] on p "Transport Debris With A Pickup Truck" at bounding box center [64, 58] width 70 height 8
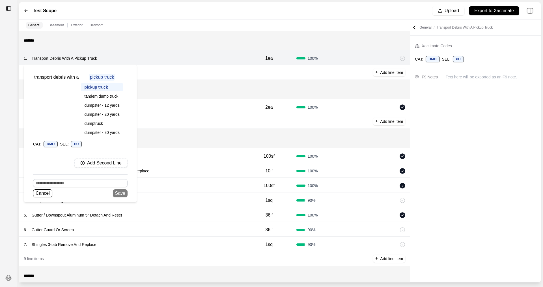
click at [94, 122] on div "dumptruck" at bounding box center [102, 123] width 42 height 8
click at [119, 198] on div "transport debris with a dumptruck pickup truck tandem dump truck dumpster - 12 …" at bounding box center [80, 133] width 113 height 137
click at [120, 193] on button "Save" at bounding box center [120, 193] width 15 height 8
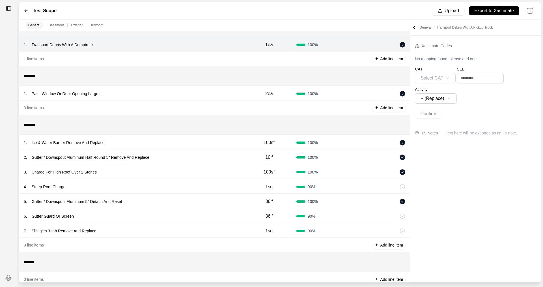
scroll to position [27, 0]
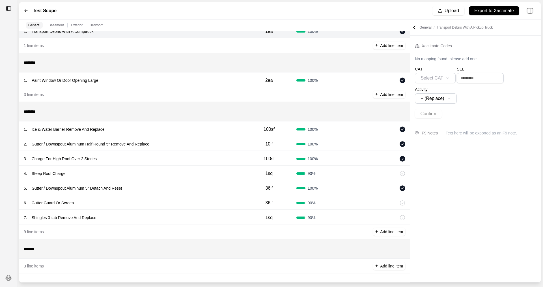
click at [46, 19] on input "*******" at bounding box center [215, 13] width 382 height 10
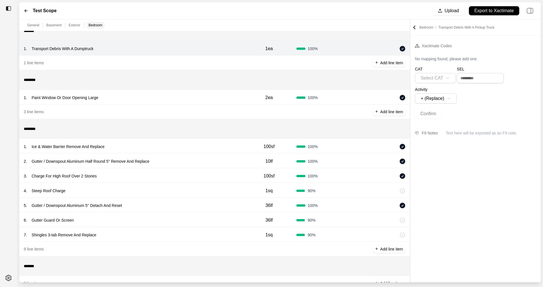
scroll to position [0, 0]
